Goal: Information Seeking & Learning: Learn about a topic

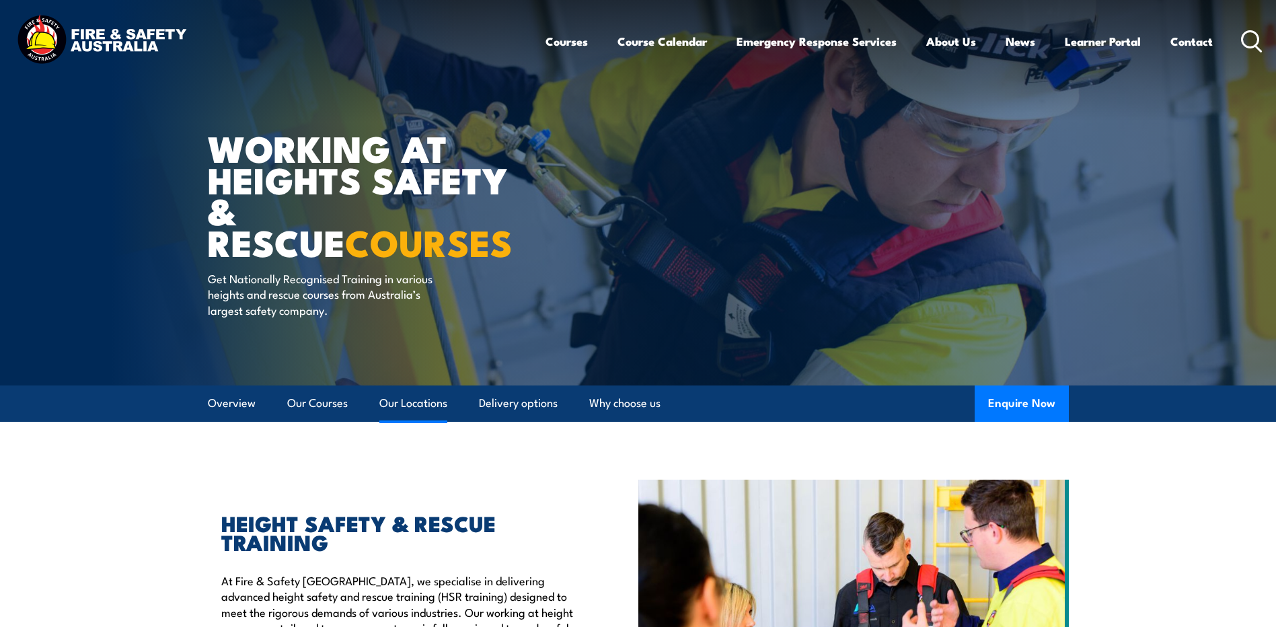
click at [410, 400] on link "Our Locations" at bounding box center [413, 403] width 68 height 36
click at [1248, 37] on icon at bounding box center [1252, 41] width 22 height 22
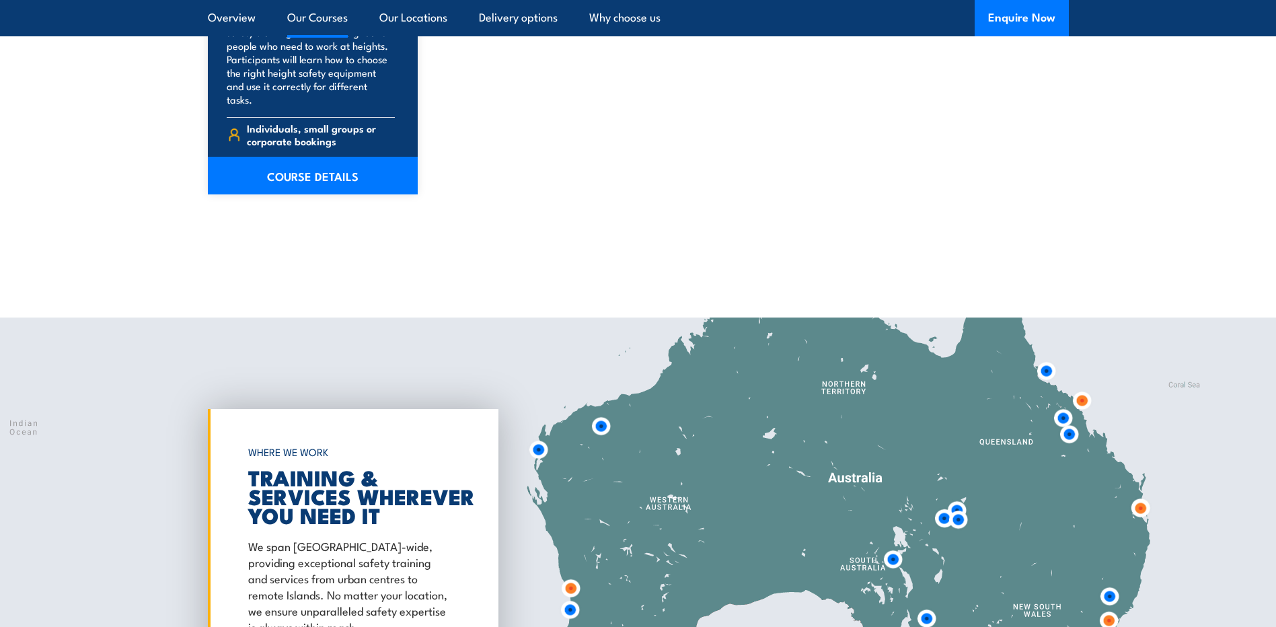
scroll to position [2152, 0]
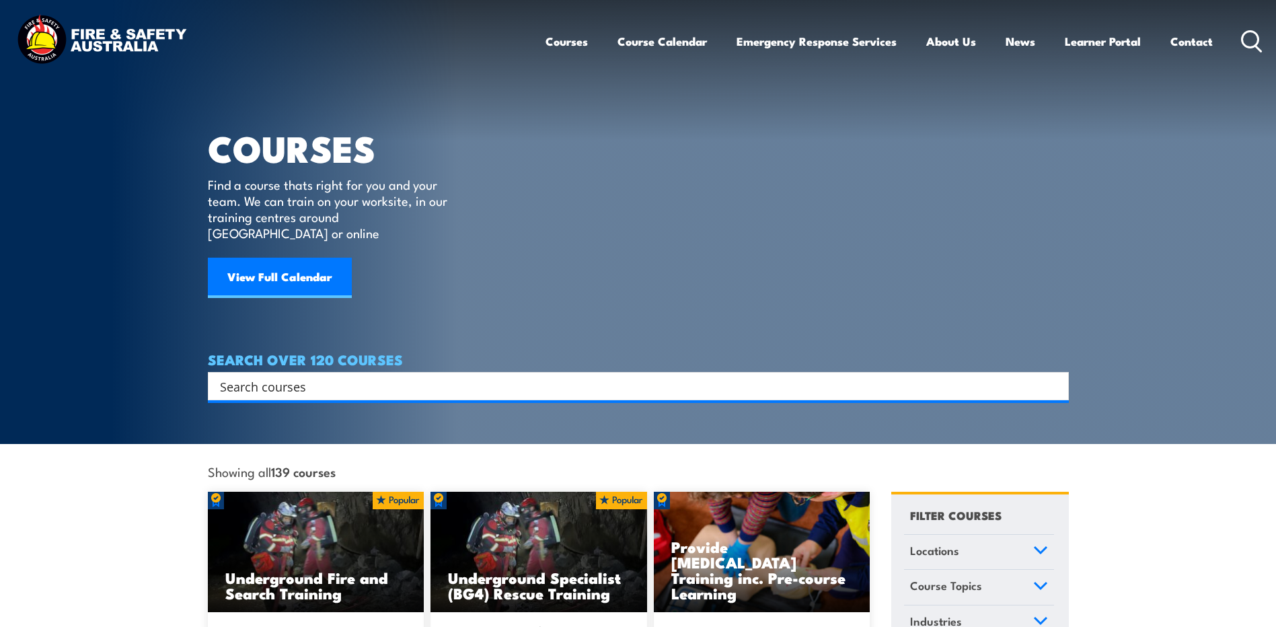
click at [377, 376] on input "Search input" at bounding box center [629, 386] width 819 height 20
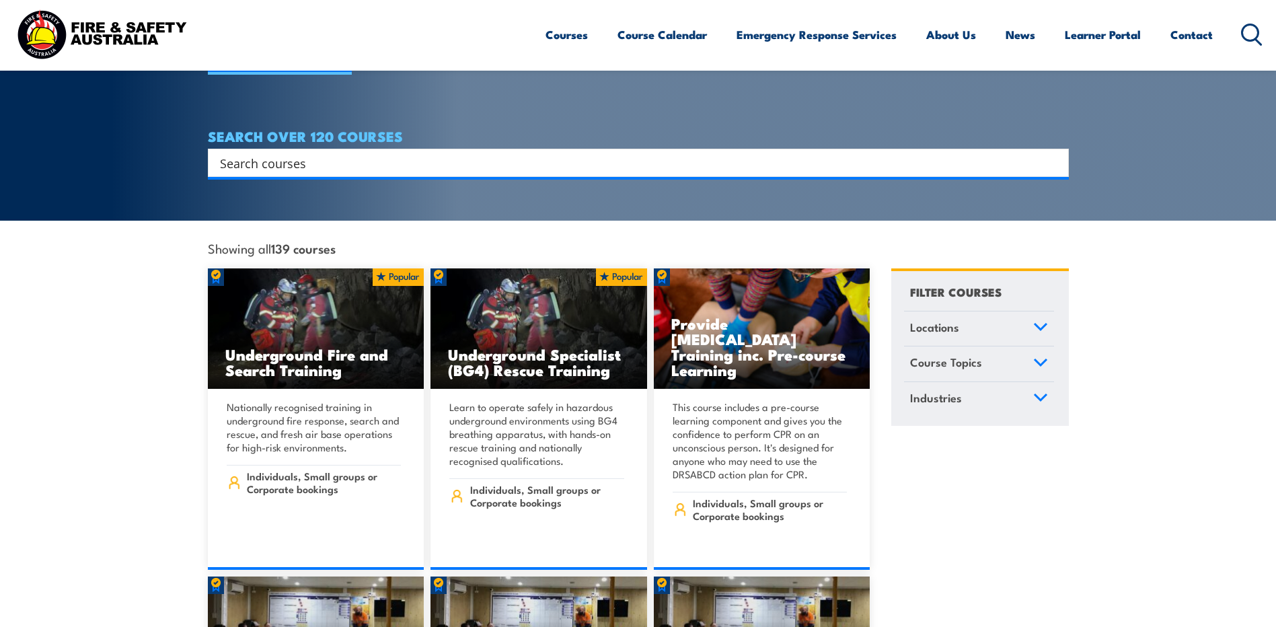
scroll to position [87, 0]
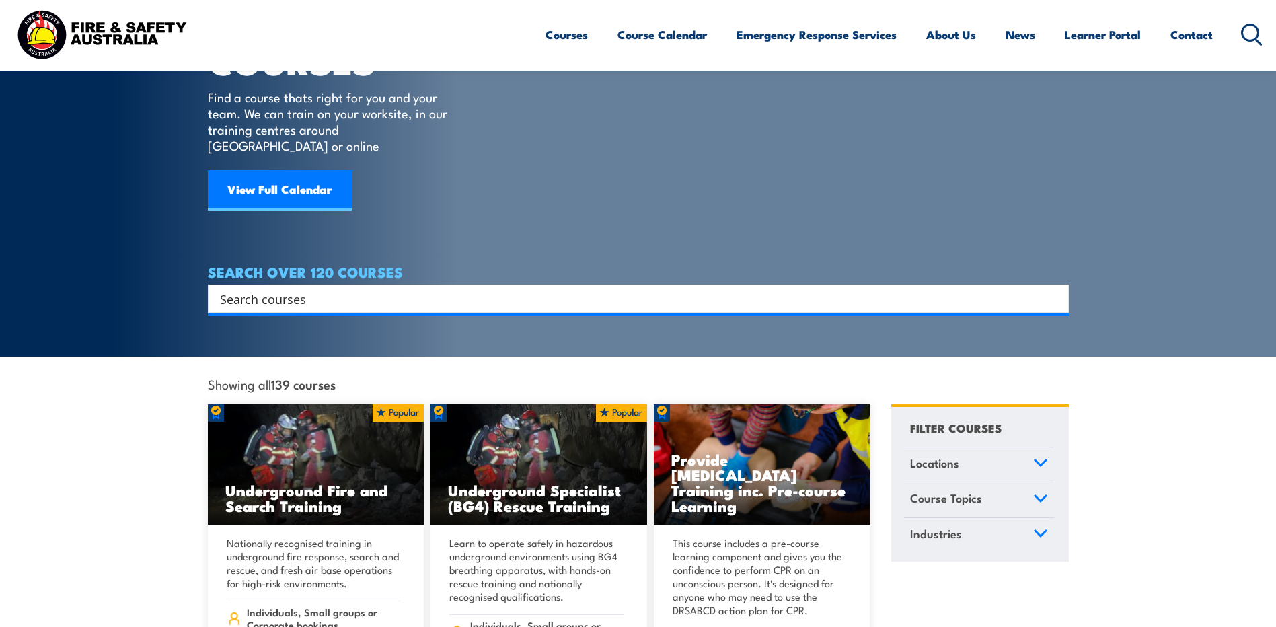
click at [256, 289] on input "Search input" at bounding box center [629, 299] width 819 height 20
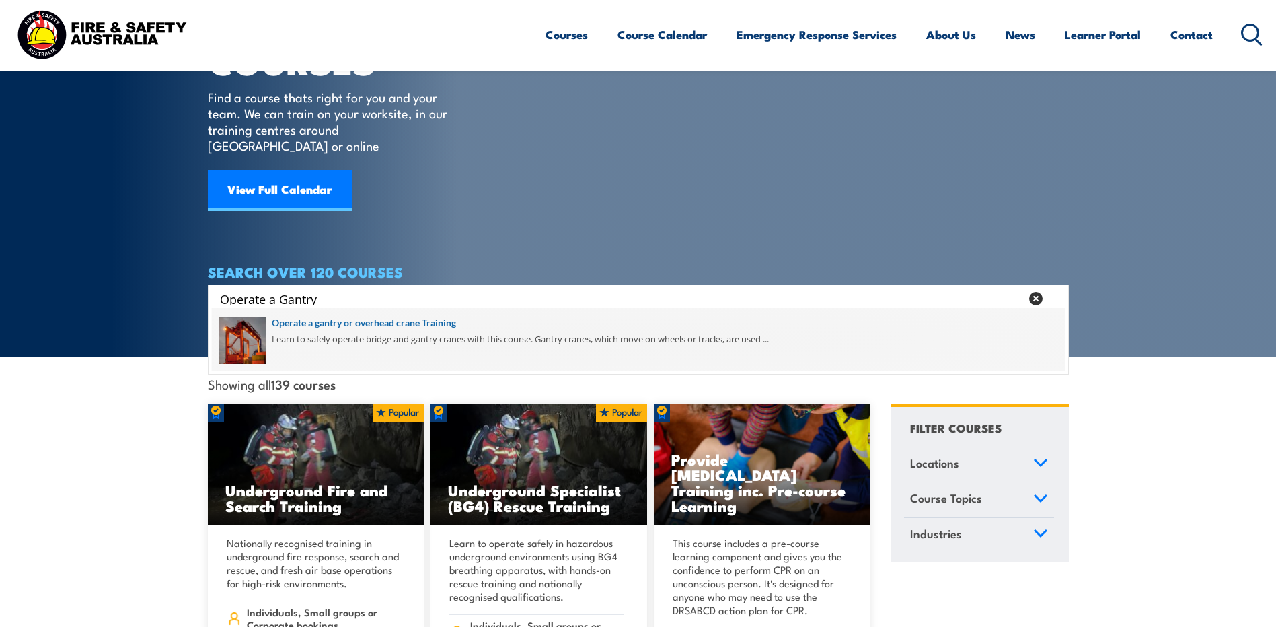
type input "Operate a Gantry"
click at [328, 323] on span at bounding box center [638, 339] width 853 height 63
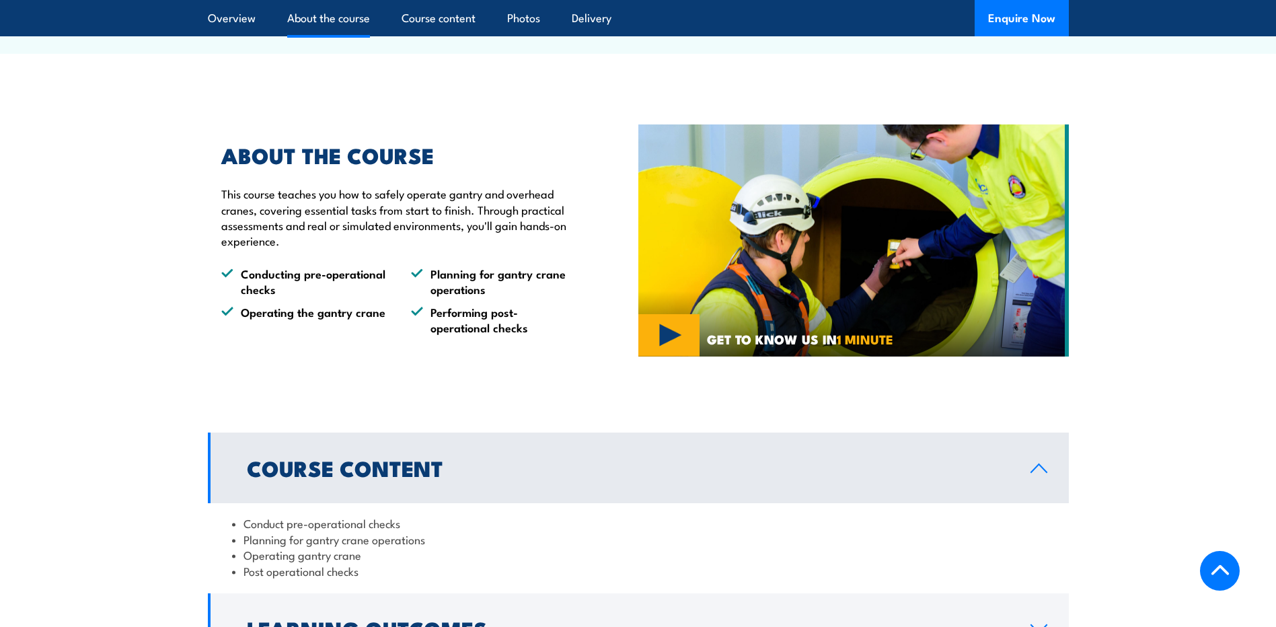
scroll to position [740, 0]
